Goal: Task Accomplishment & Management: Manage account settings

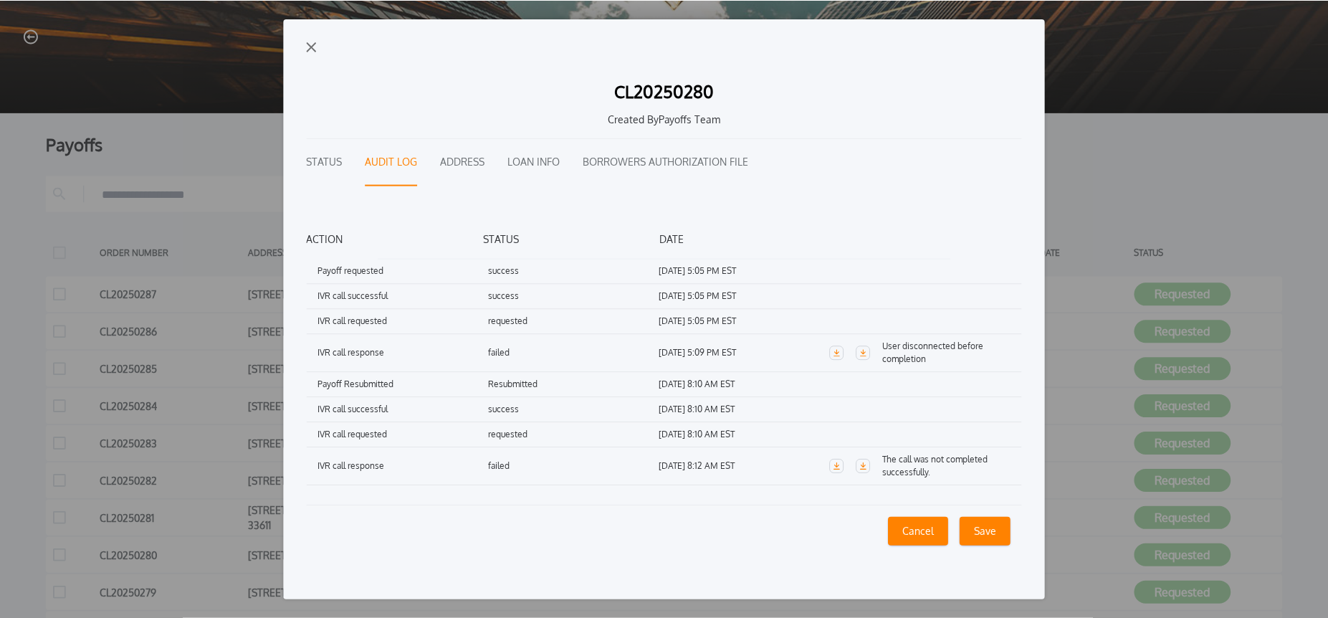
scroll to position [166, 0]
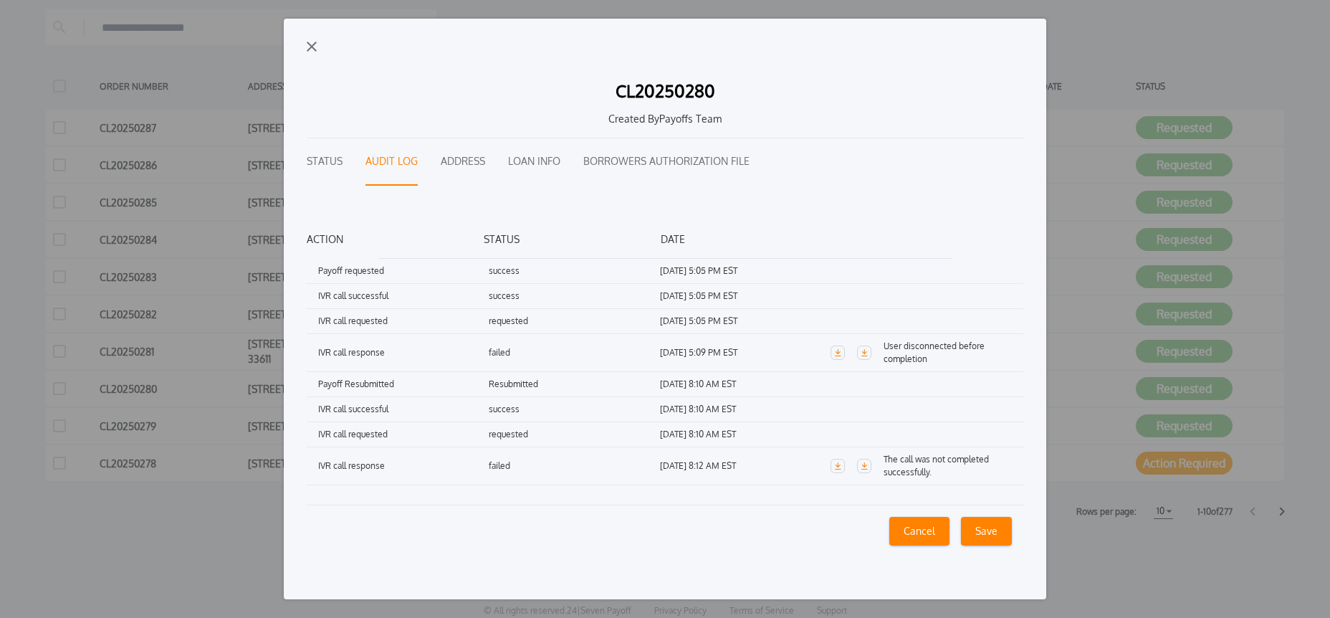
click at [317, 47] on div "CL20250280 Created By Payoffs Team Status Audit Log Address Loan Info Borrowers…" at bounding box center [665, 309] width 763 height 581
click at [313, 47] on img "button" at bounding box center [312, 47] width 10 height 10
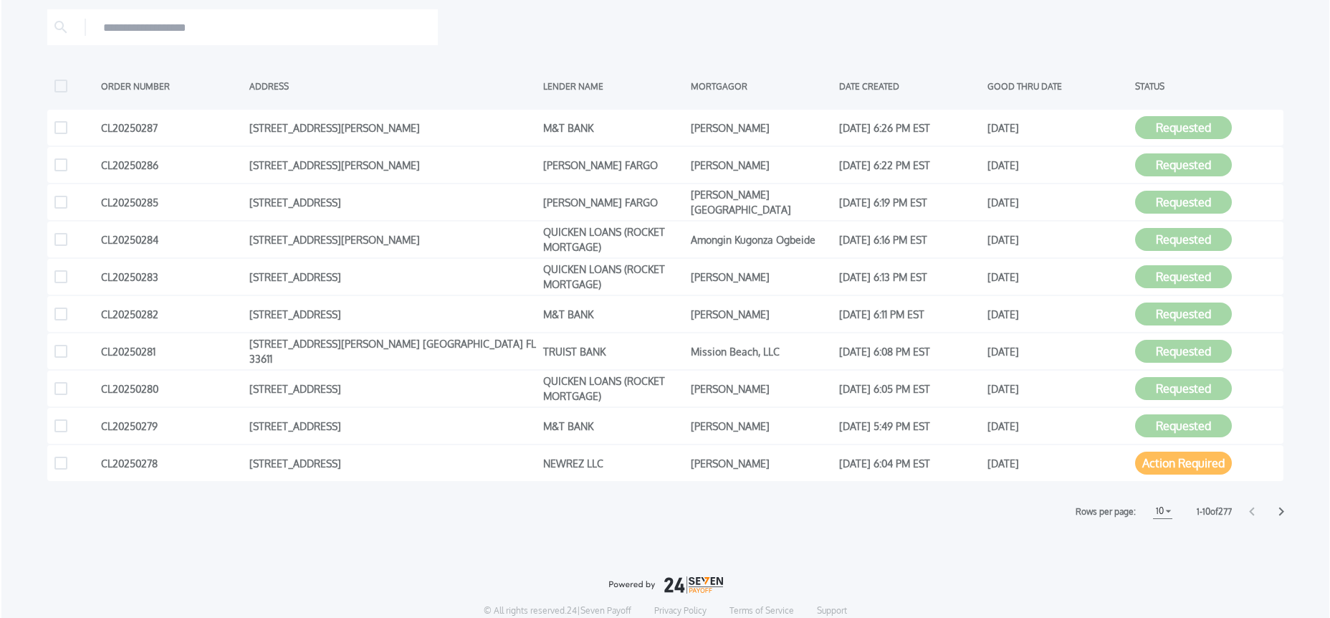
scroll to position [0, 0]
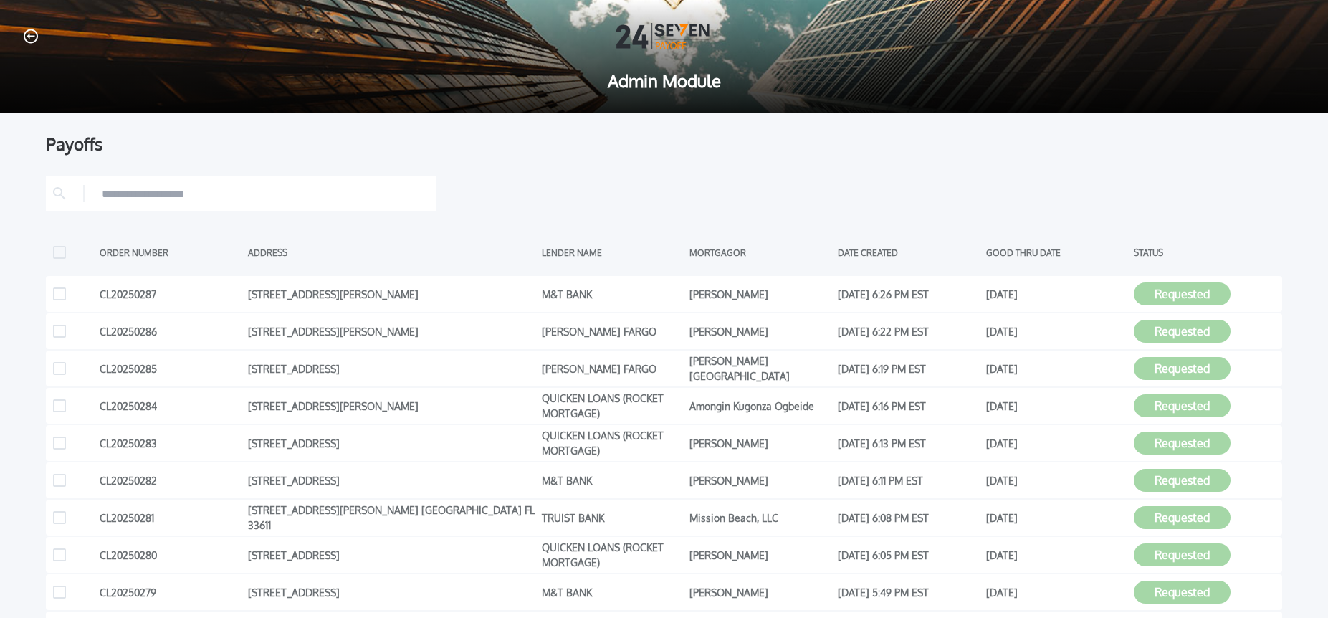
drag, startPoint x: 30, startPoint y: 39, endPoint x: 43, endPoint y: 39, distance: 12.9
click at [29, 39] on icon "button" at bounding box center [31, 36] width 14 height 15
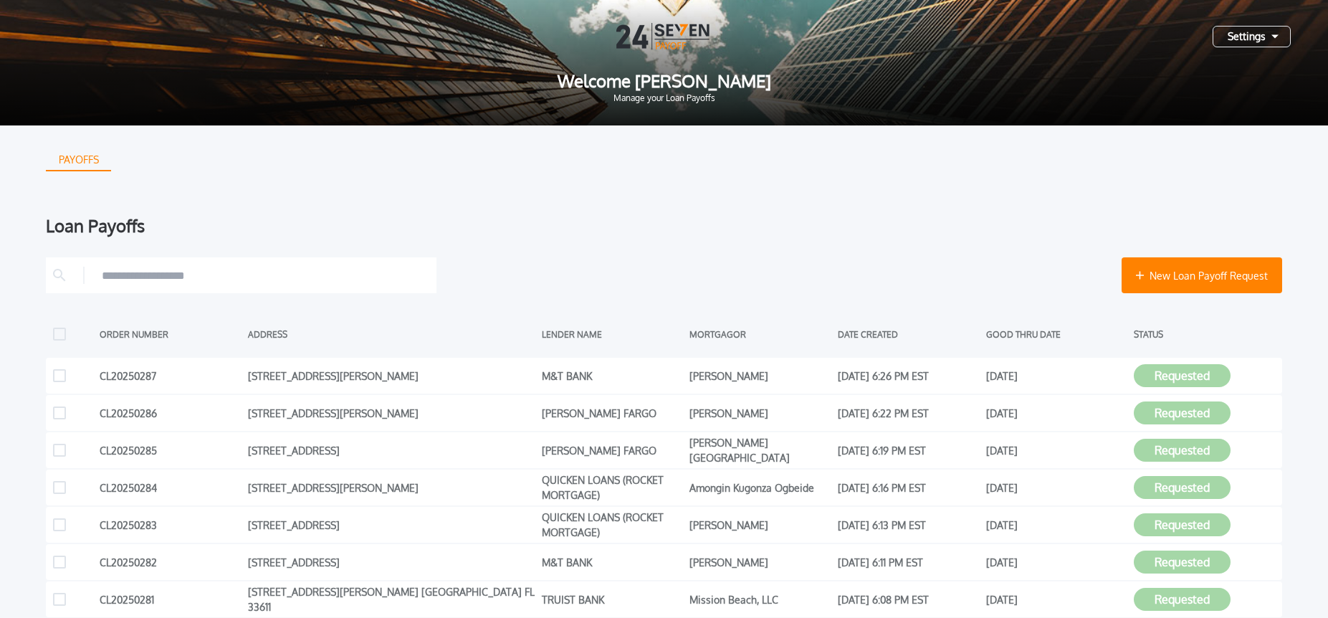
click at [1261, 34] on div "Settings" at bounding box center [1252, 37] width 78 height 22
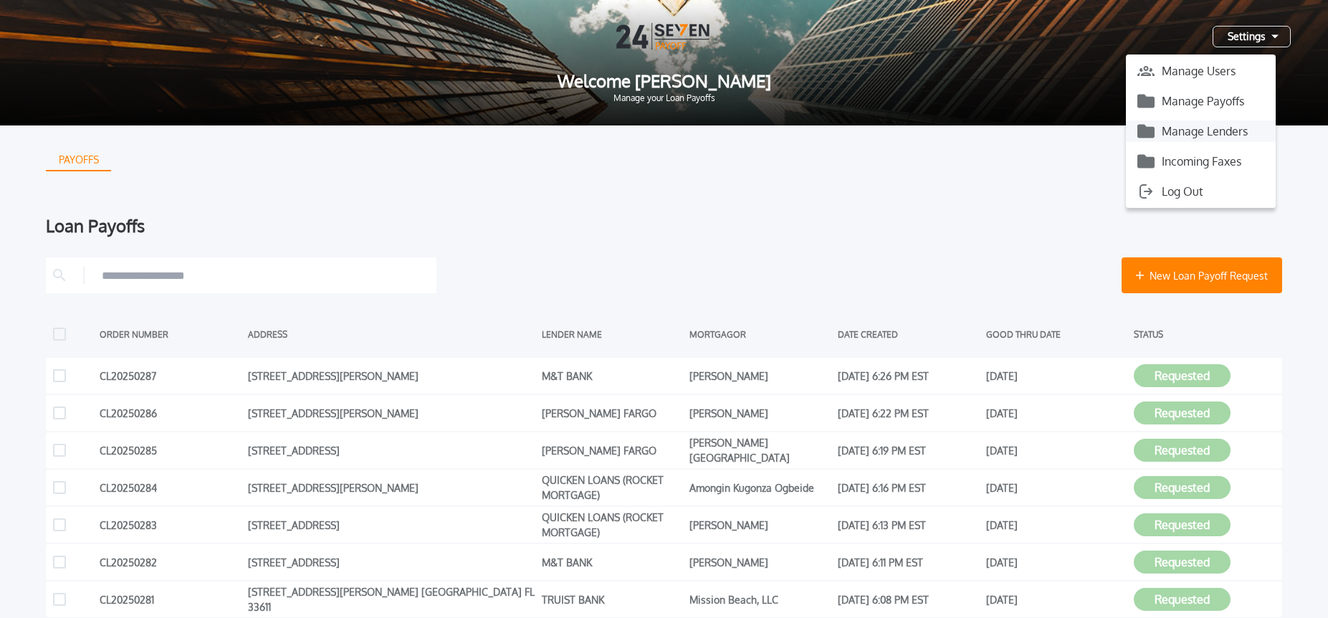
click at [1232, 134] on button "Manage Lenders" at bounding box center [1201, 131] width 150 height 22
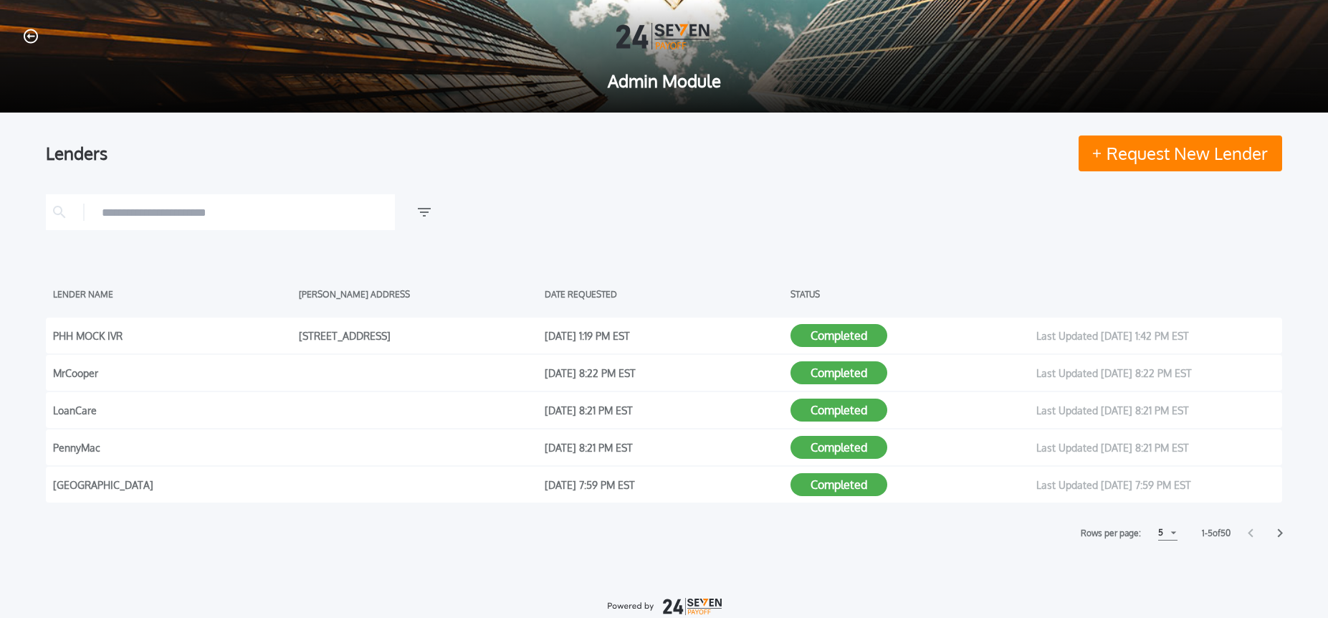
click at [156, 216] on input "text" at bounding box center [245, 212] width 286 height 22
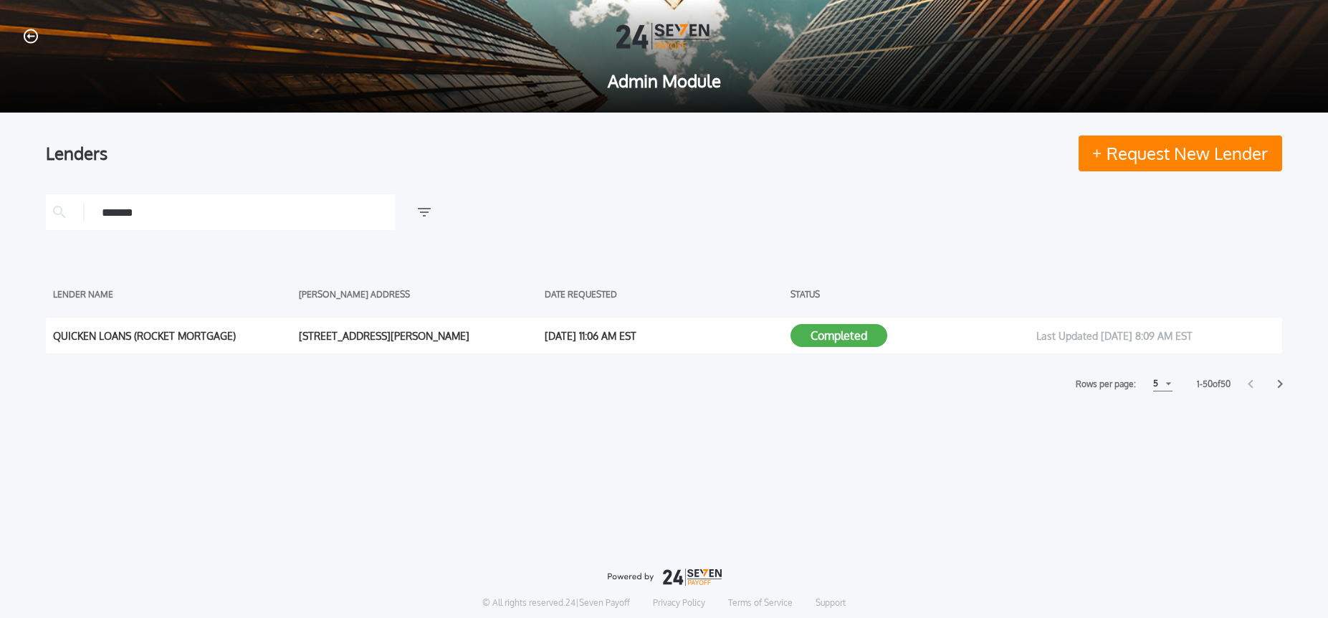
type input "*******"
click at [181, 339] on div "QUICKEN LOANS (ROCKET MORTGAGE)" at bounding box center [172, 336] width 239 height 22
click at [812, 342] on button "Completed" at bounding box center [839, 335] width 97 height 23
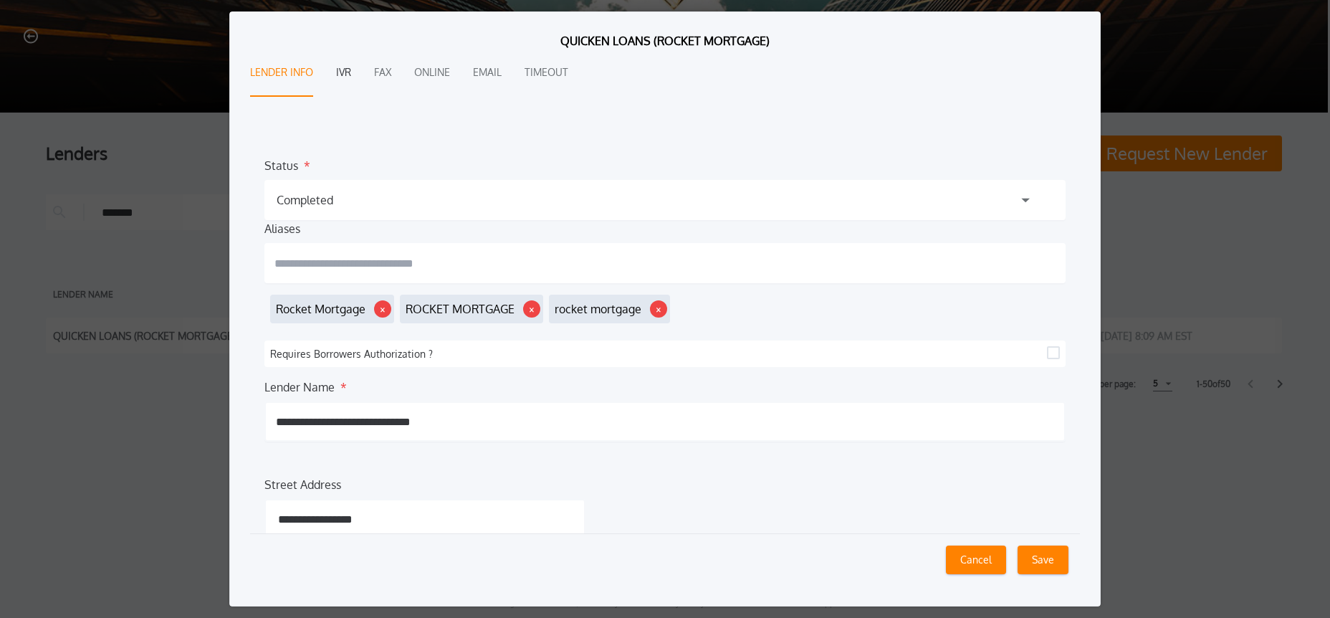
click at [350, 75] on button "IVR" at bounding box center [343, 72] width 15 height 47
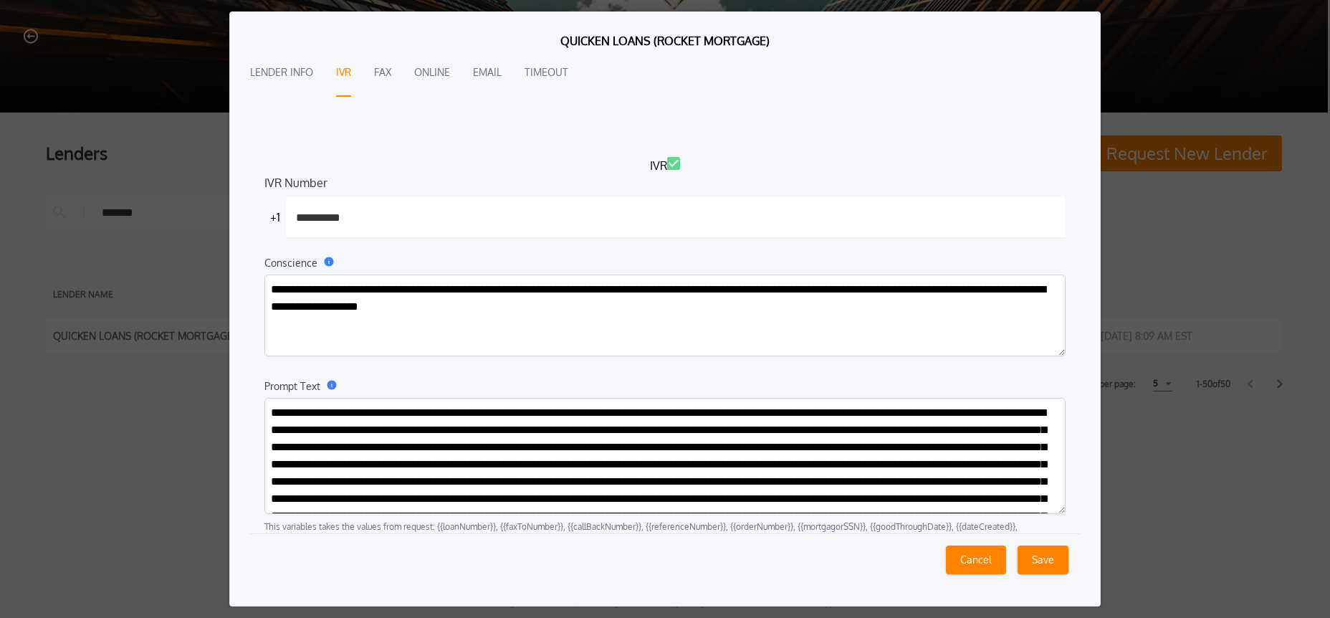
click at [538, 444] on textarea "Prompt Text" at bounding box center [665, 456] width 801 height 116
paste textarea "**********"
type textarea "**********"
click at [863, 484] on textarea "Prompt Text" at bounding box center [665, 456] width 801 height 116
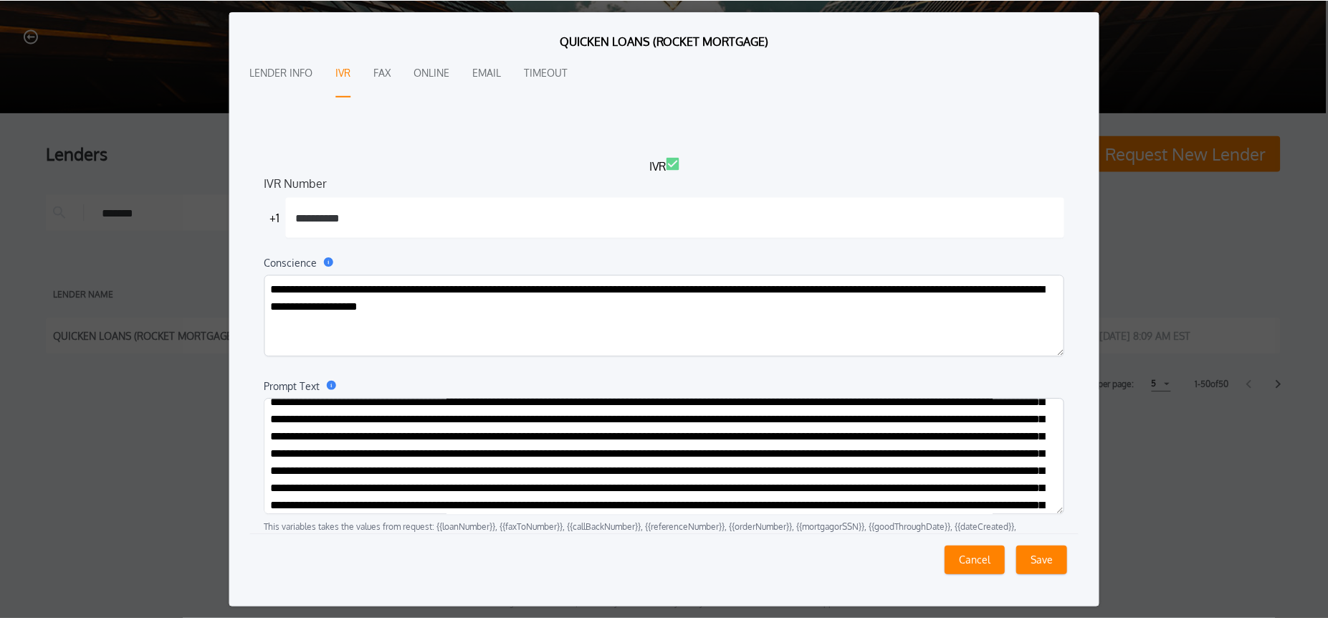
scroll to position [0, 0]
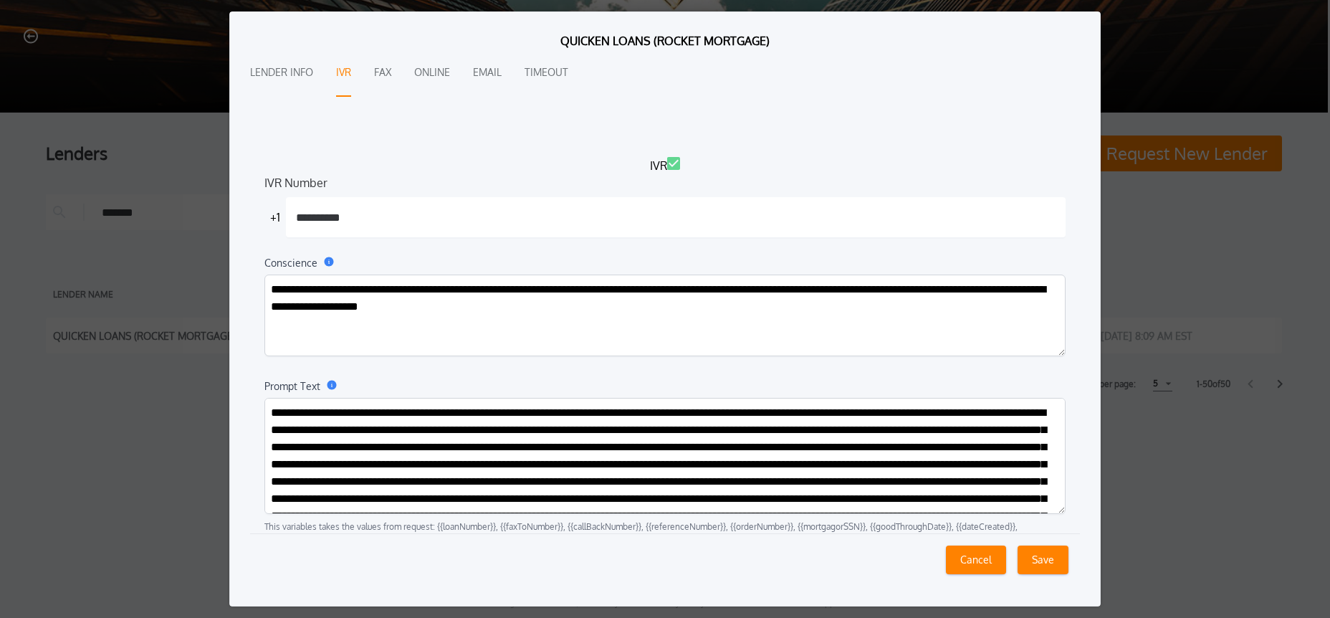
click at [1032, 562] on button "Save" at bounding box center [1043, 560] width 51 height 29
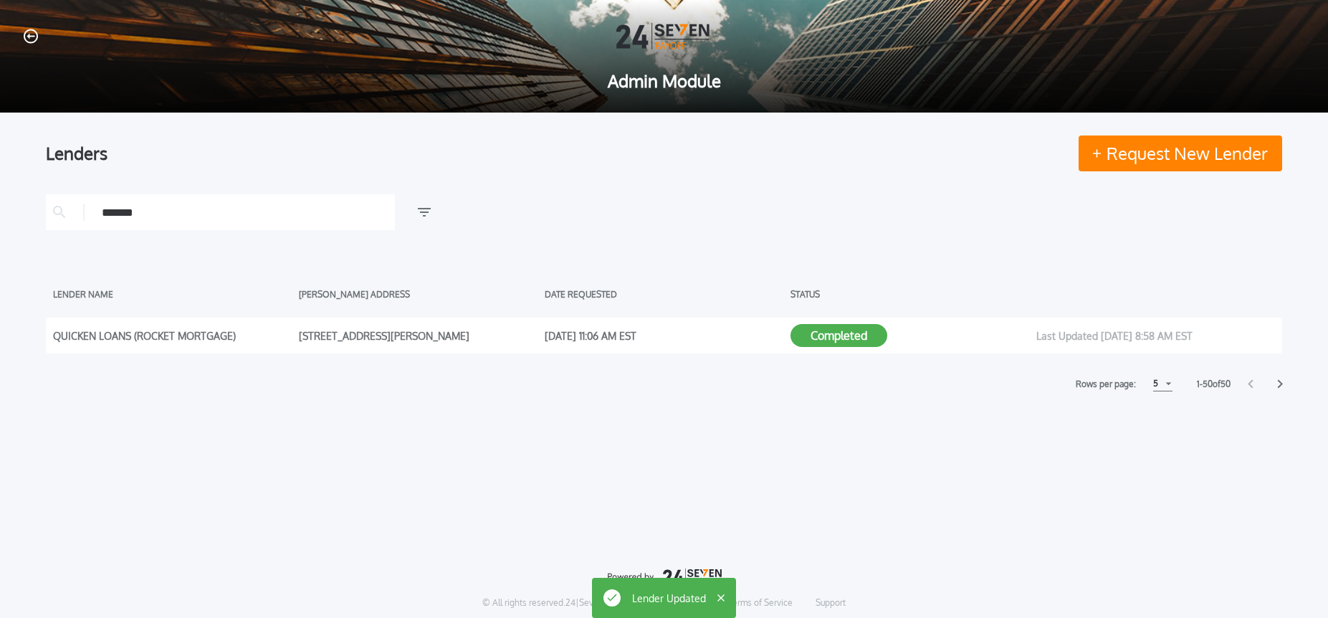
click at [32, 36] on icon "button" at bounding box center [31, 36] width 14 height 14
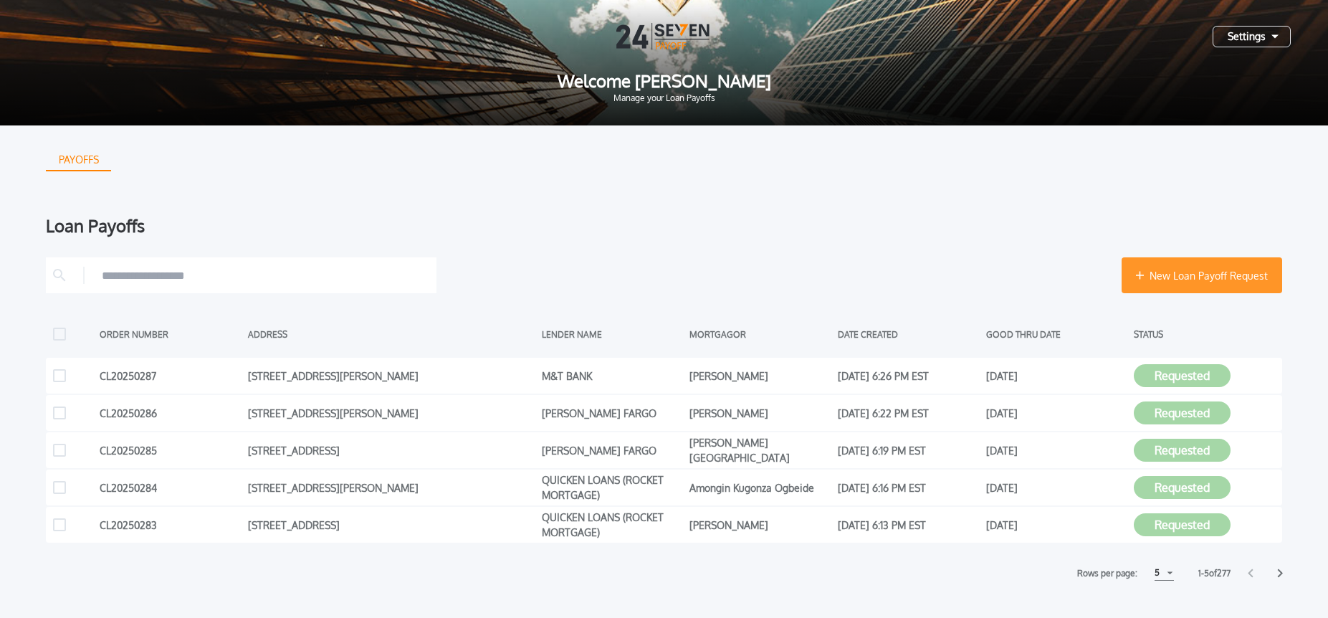
click at [1206, 286] on button "New Loan Payoff Request" at bounding box center [1202, 275] width 161 height 36
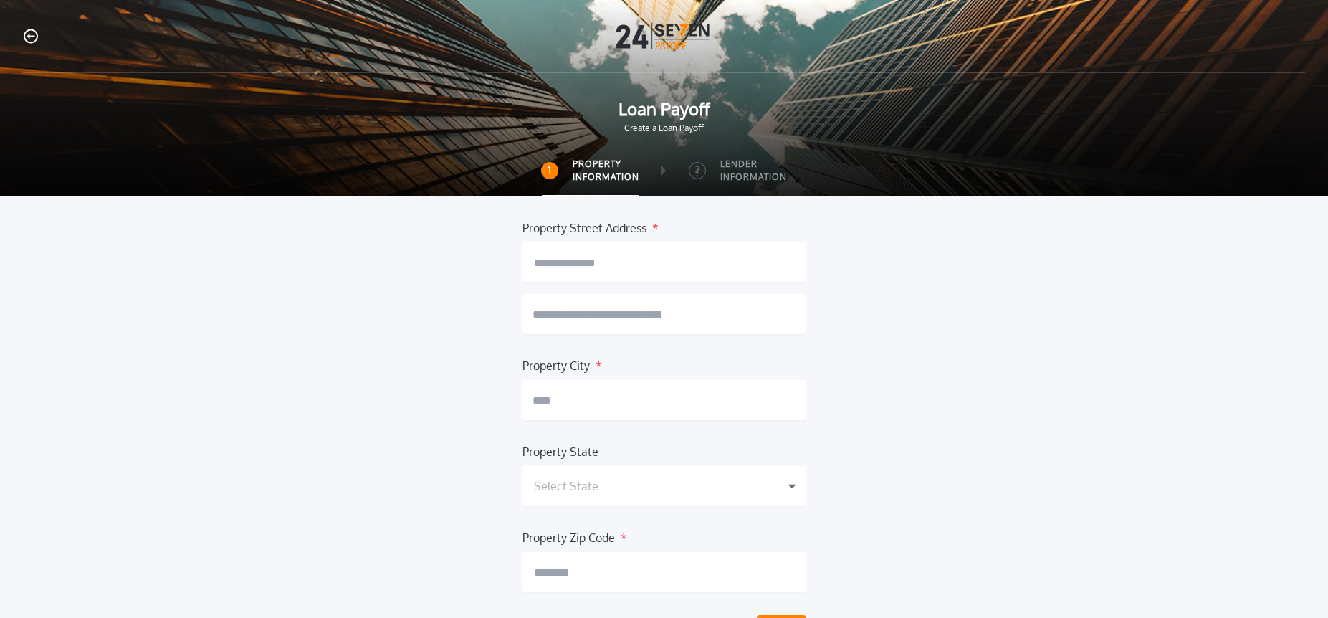
click at [27, 37] on icon "button" at bounding box center [31, 36] width 14 height 15
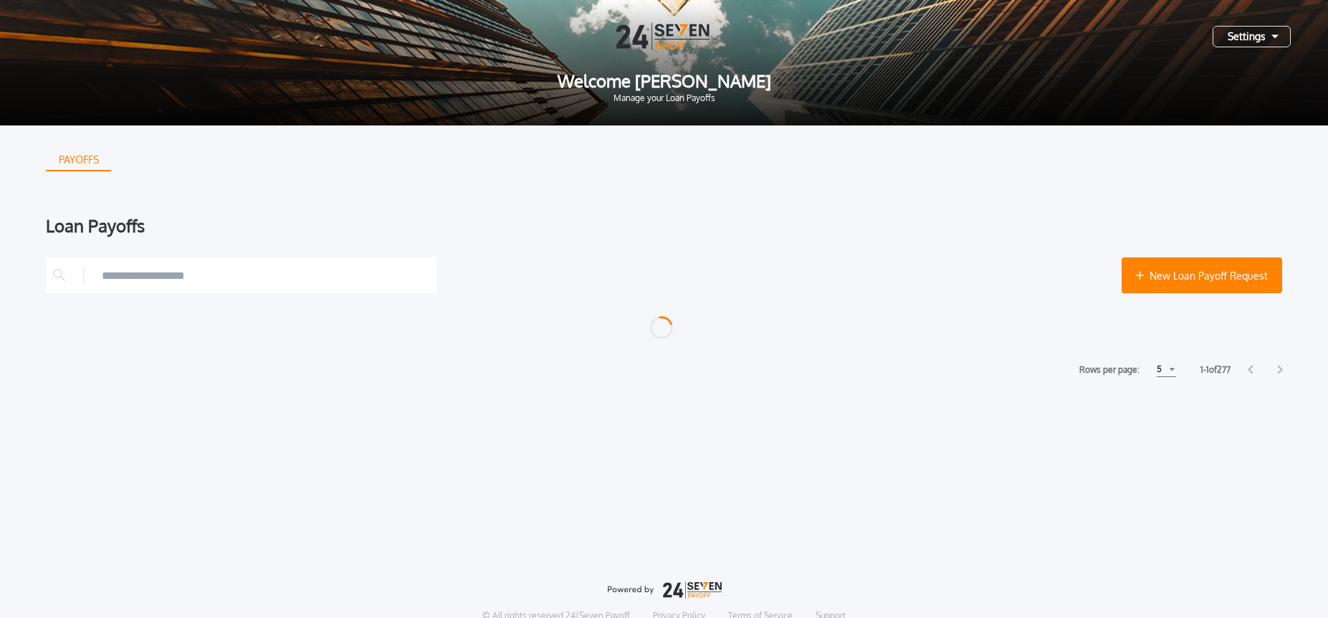
click at [1253, 42] on div "Settings" at bounding box center [1252, 37] width 78 height 22
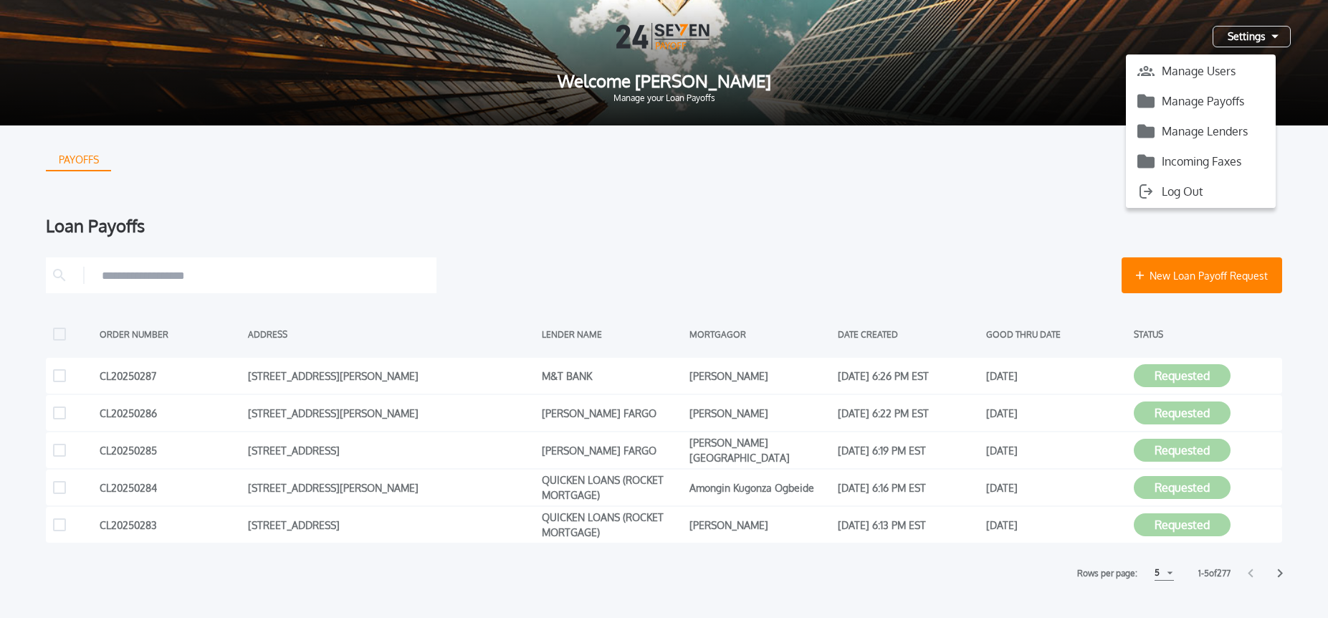
drag, startPoint x: 1227, startPoint y: 100, endPoint x: 1214, endPoint y: 103, distance: 13.2
click at [1227, 101] on button "Manage Payoffs" at bounding box center [1201, 101] width 150 height 22
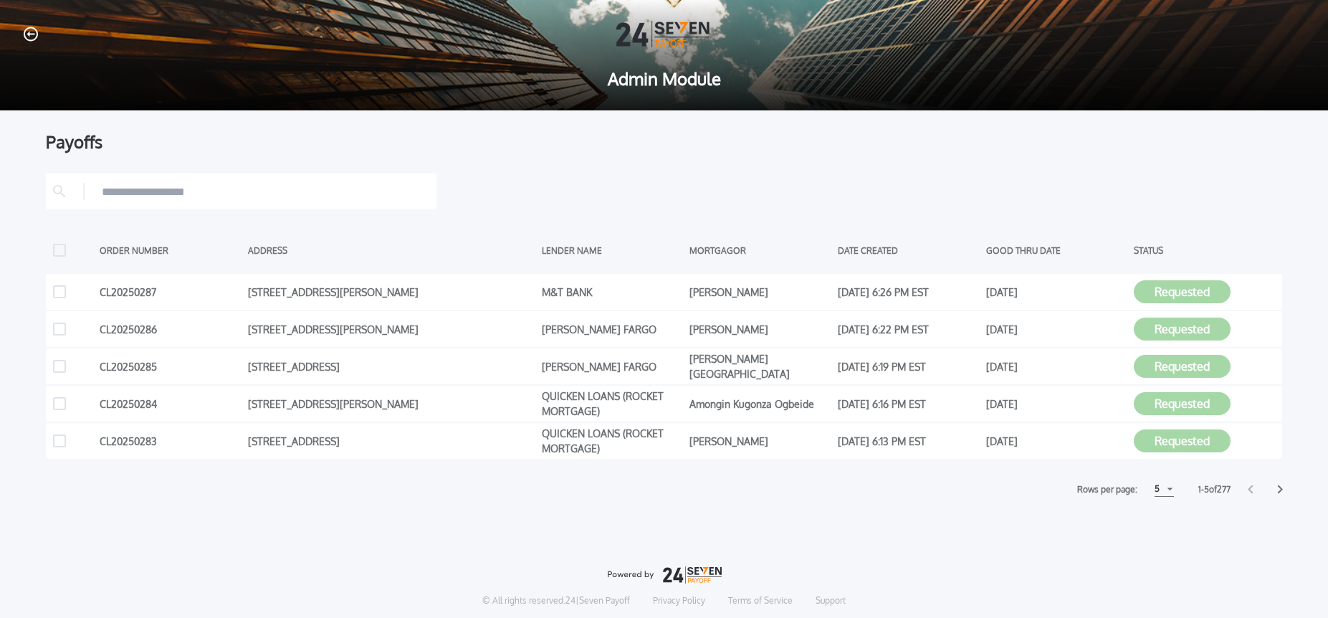
click at [1161, 491] on div "5" at bounding box center [1164, 489] width 19 height 15
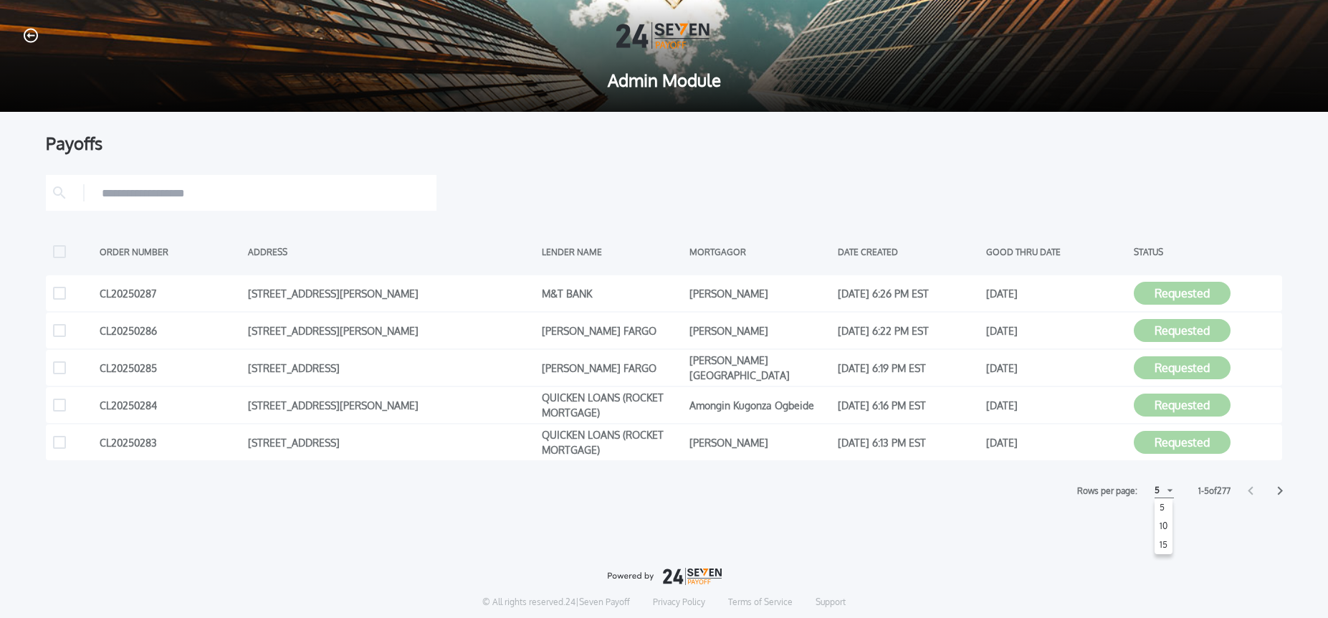
click at [1158, 528] on h1 "10" at bounding box center [1164, 526] width 14 height 17
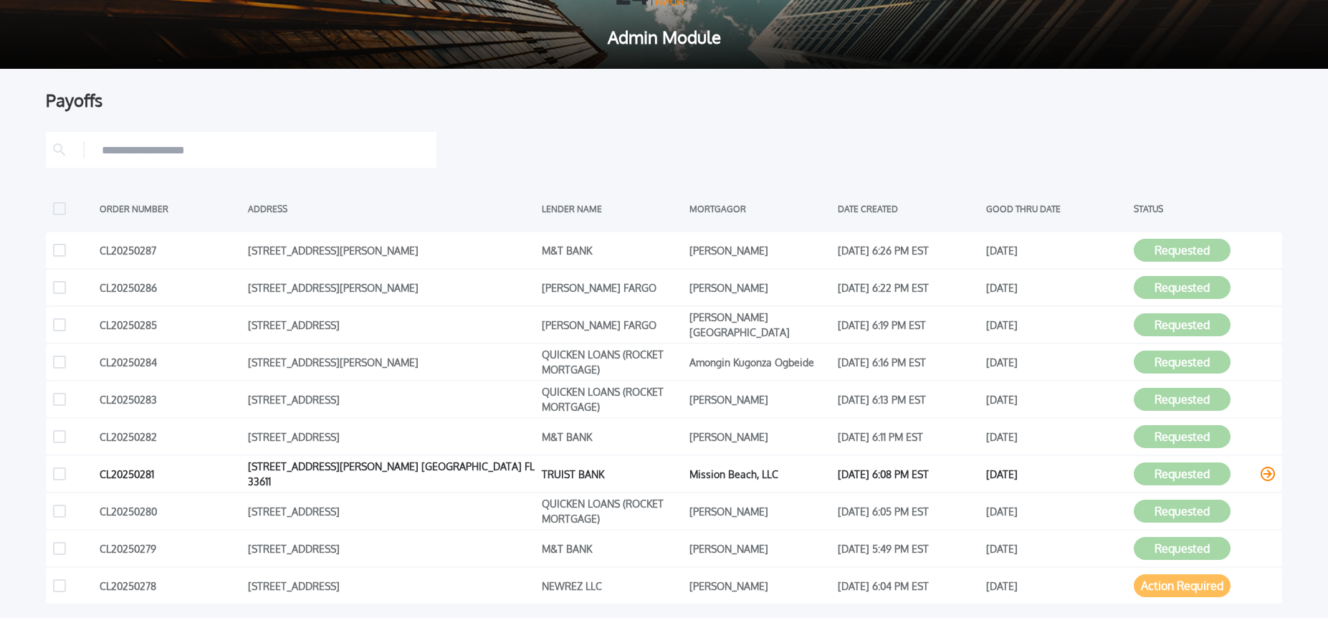
scroll to position [49, 0]
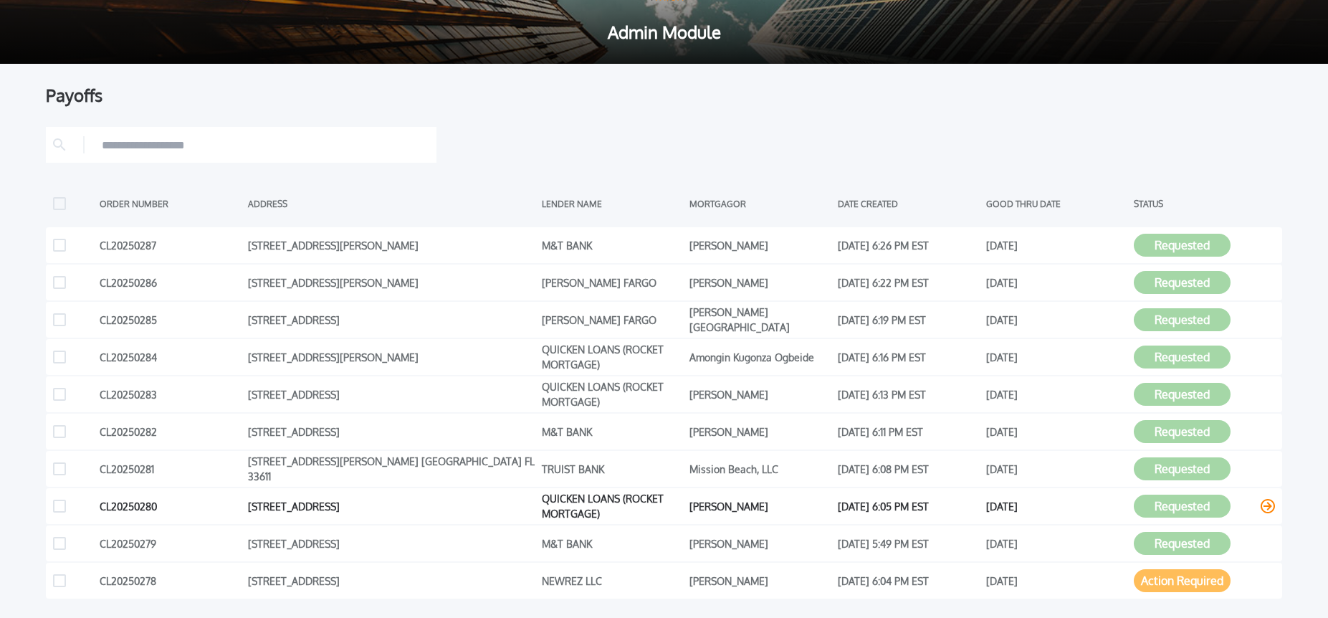
click at [1262, 507] on icon at bounding box center [1268, 506] width 14 height 14
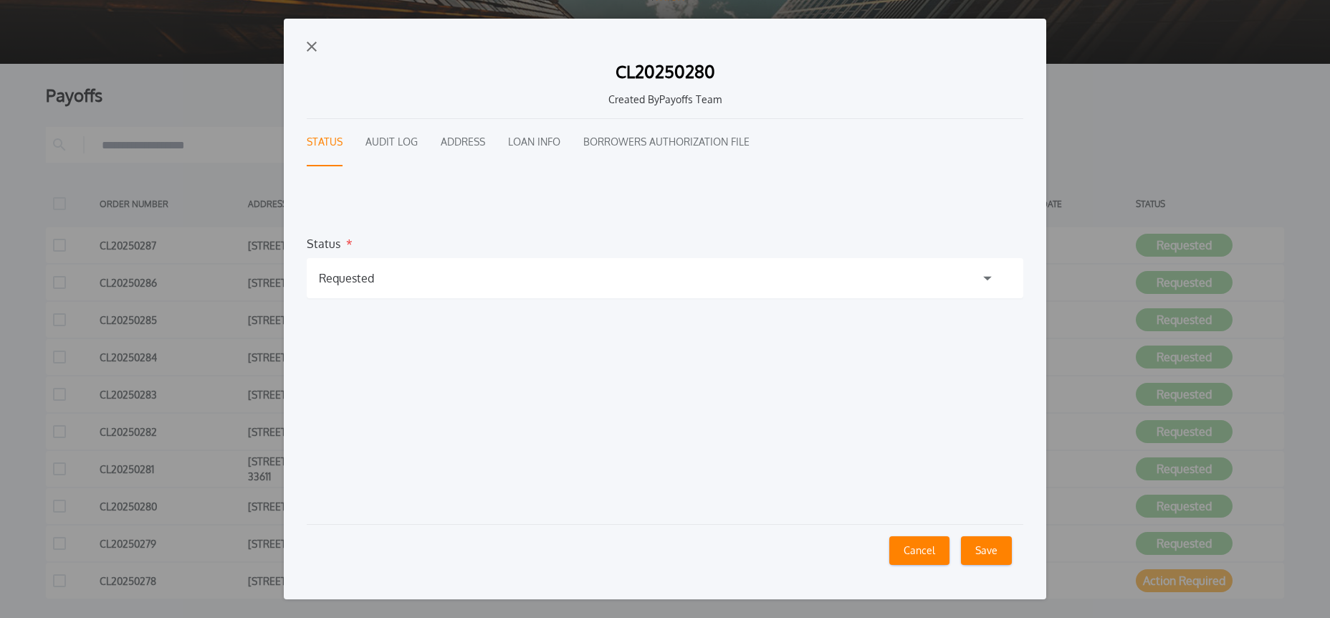
click at [428, 280] on div "Requested" at bounding box center [665, 278] width 717 height 40
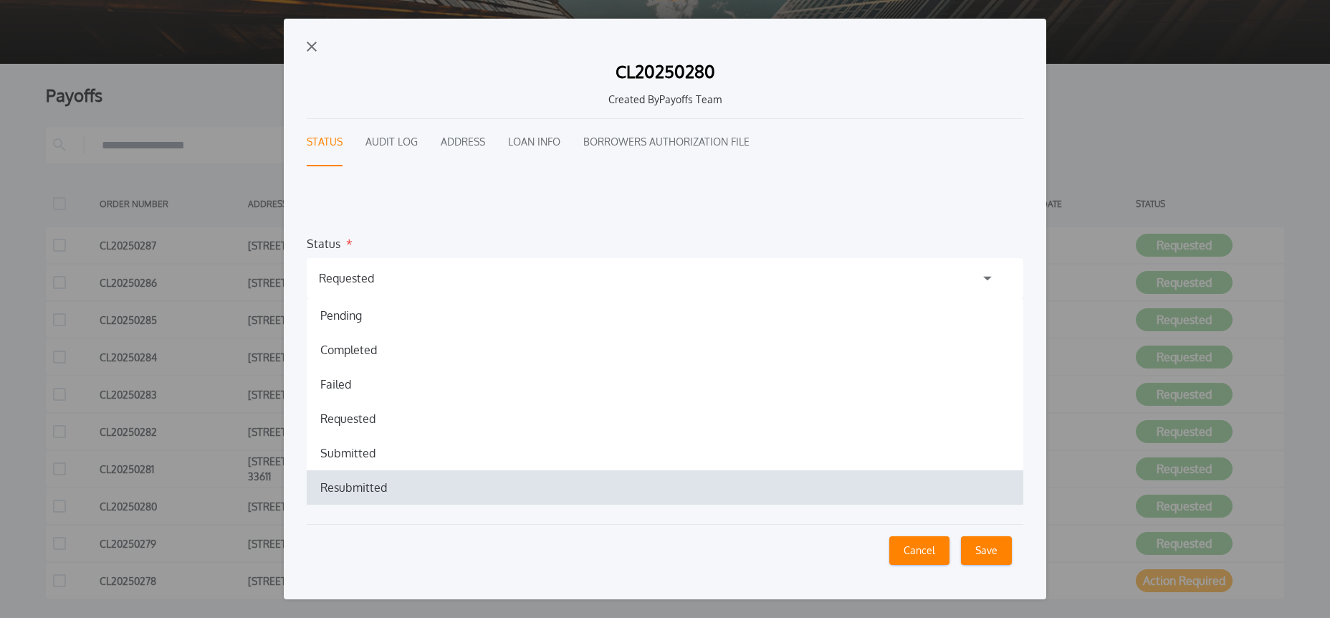
click at [330, 486] on h1 "Resubmitted" at bounding box center [354, 487] width 90 height 17
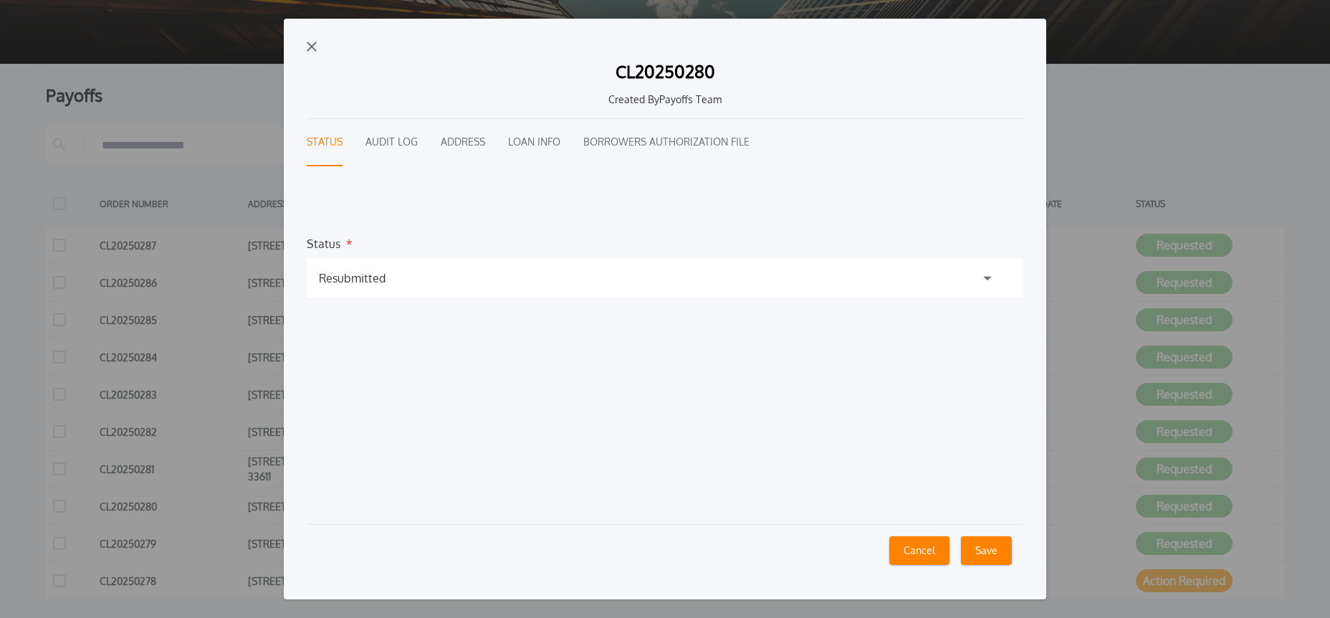
click at [996, 566] on div "Cancel Save" at bounding box center [665, 550] width 717 height 52
click at [994, 555] on button "Save" at bounding box center [986, 550] width 51 height 29
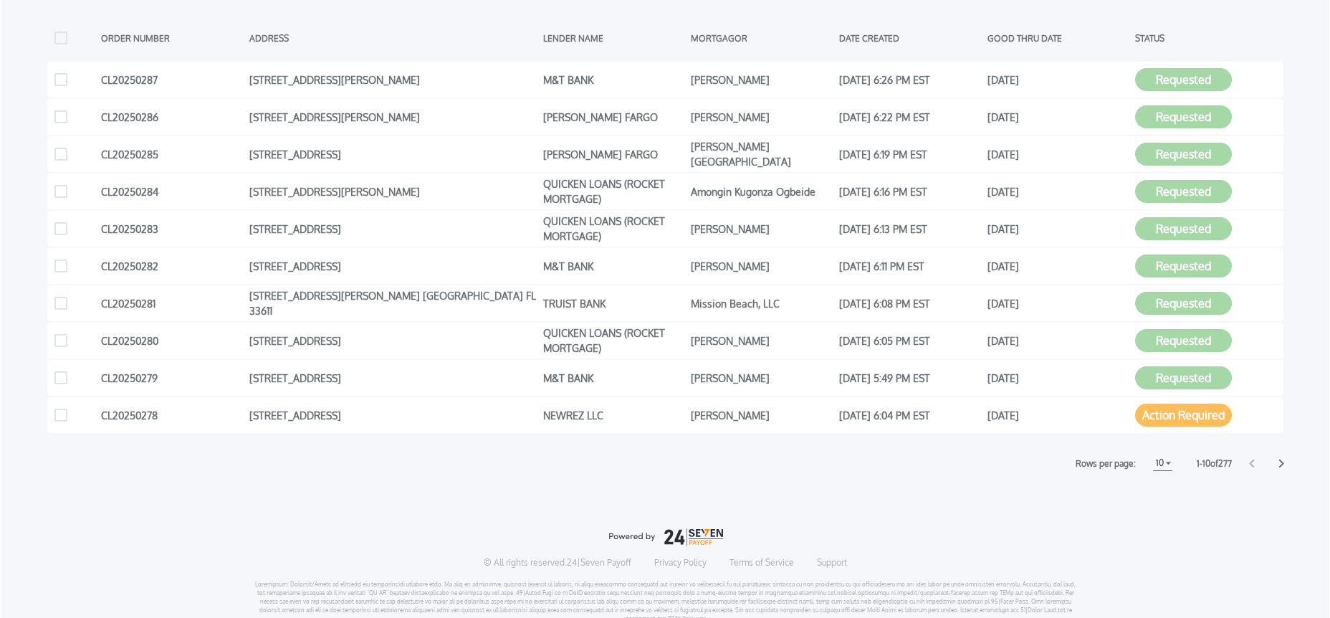
scroll to position [218, 0]
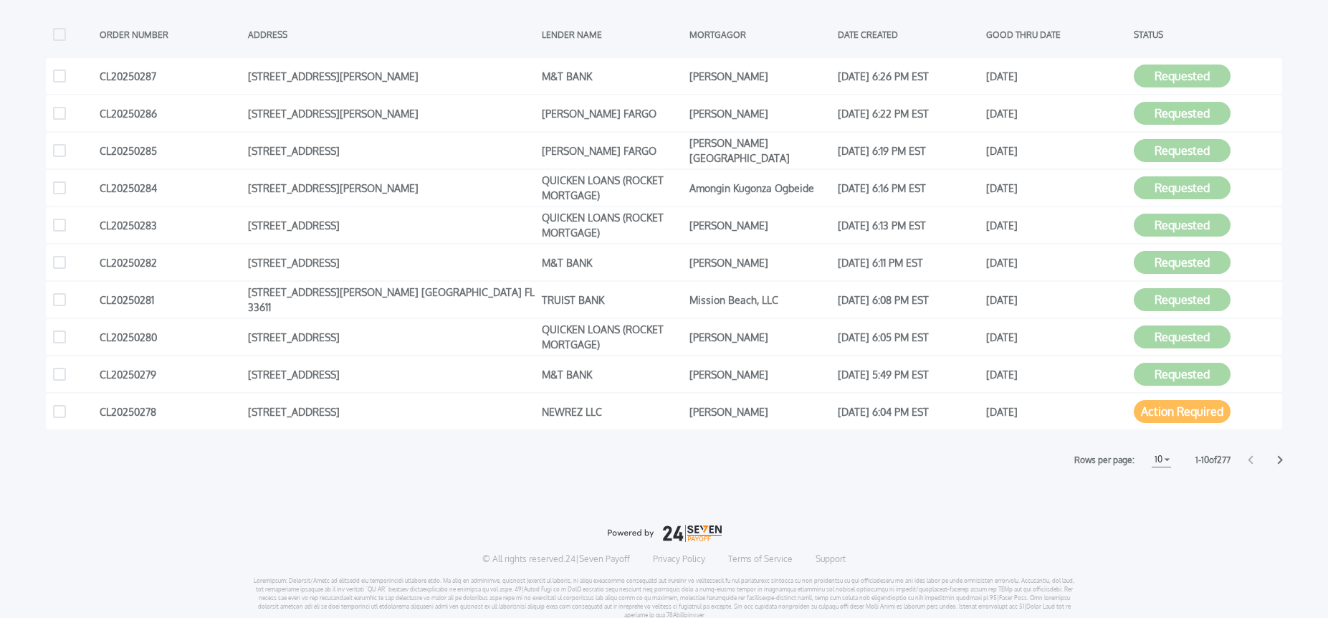
click at [1073, 492] on div "Payoffs ORDER NUMBER ADDRESS LENDER NAME MORTGAGOR DATE CREATED GOOD THRU DATE …" at bounding box center [664, 273] width 1328 height 756
click at [1266, 338] on icon at bounding box center [1268, 337] width 14 height 14
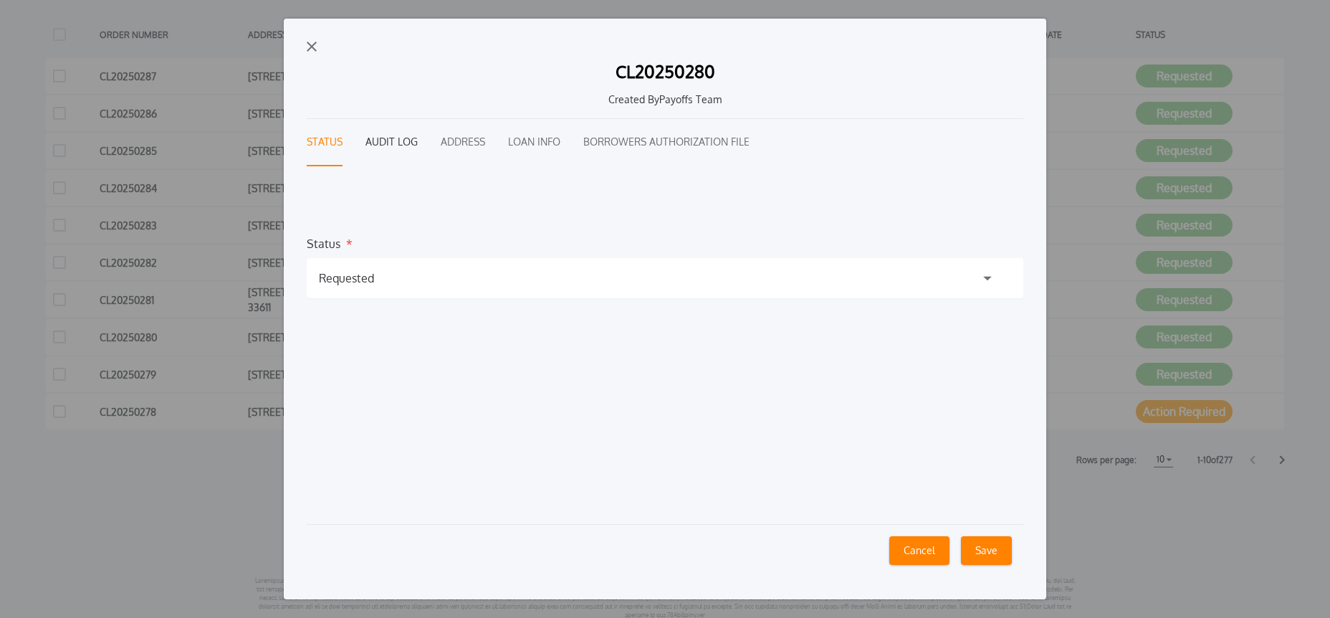
click at [386, 141] on button "Audit Log" at bounding box center [392, 142] width 52 height 47
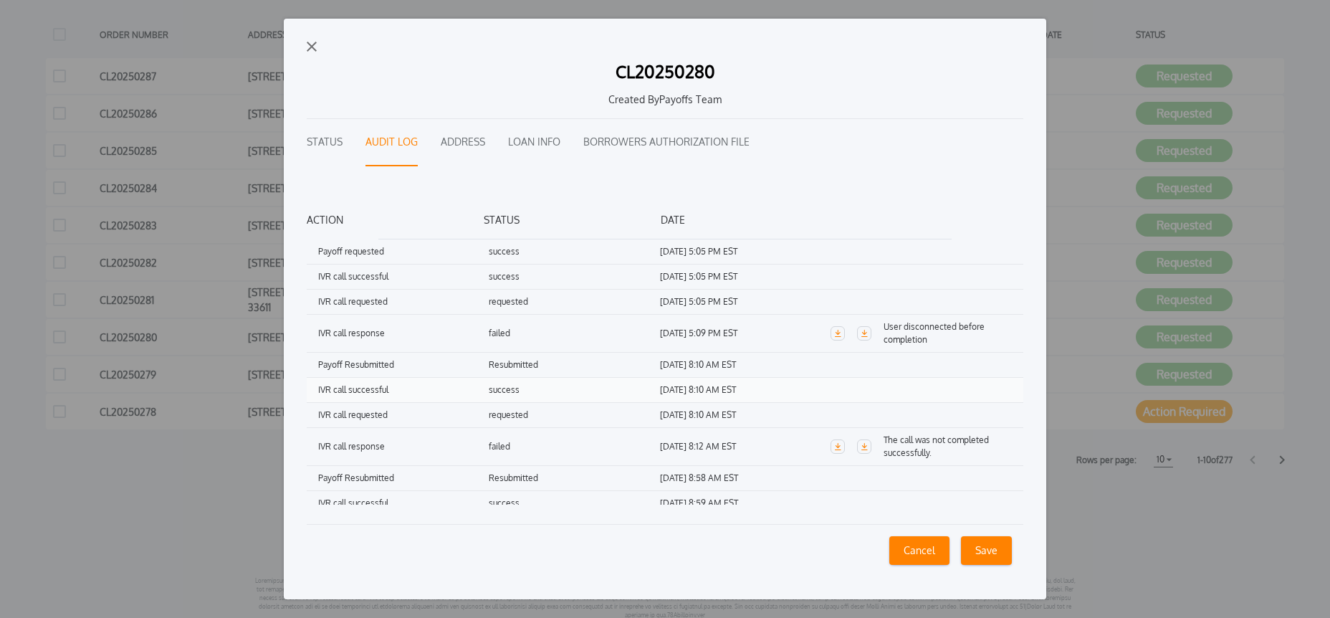
scroll to position [74, 0]
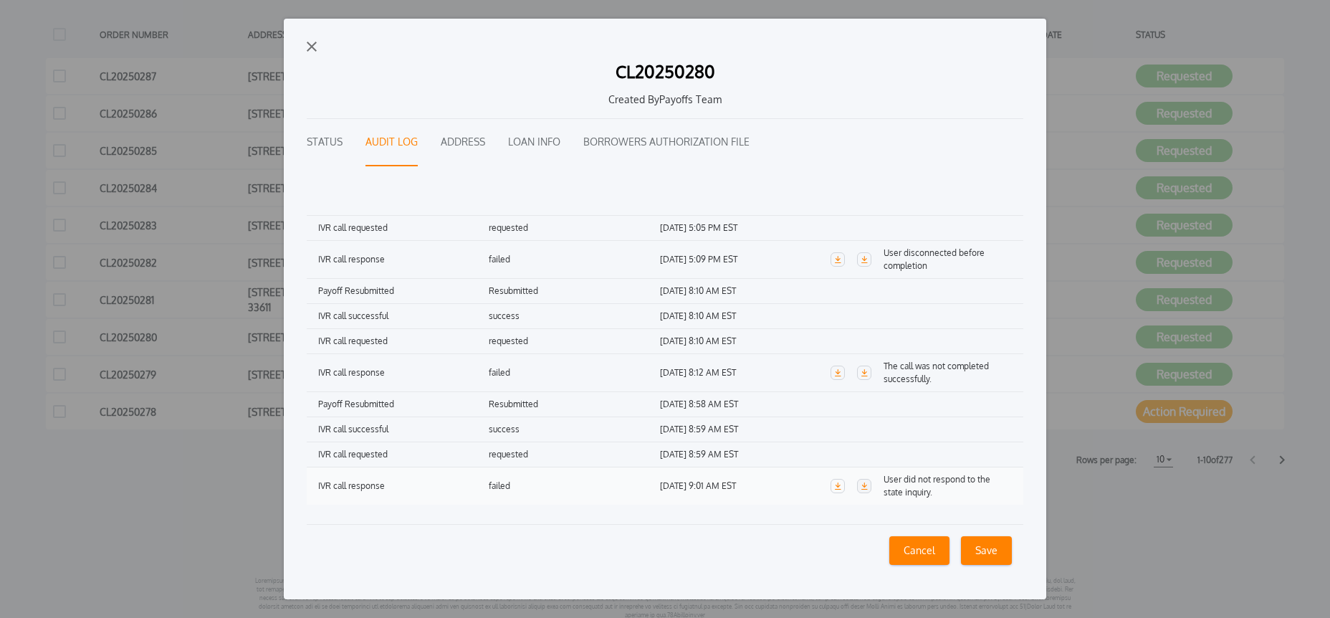
click at [861, 486] on icon "button" at bounding box center [864, 485] width 7 height 7
